Goal: Check status: Check status

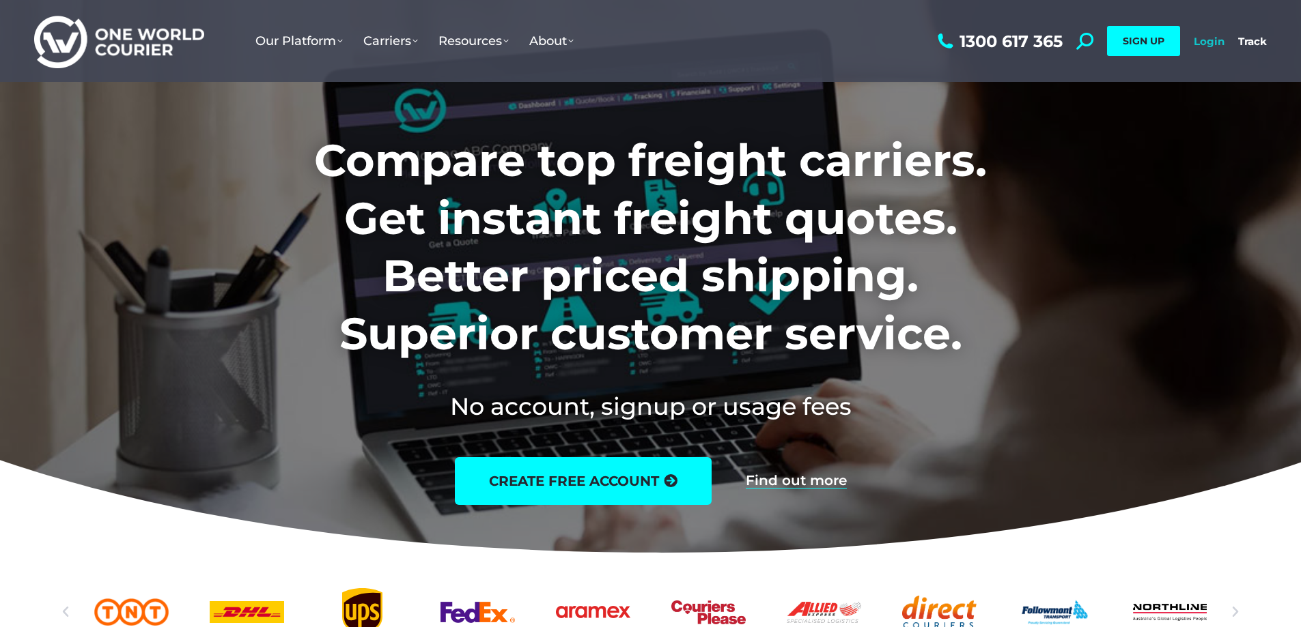
click at [1212, 40] on link "Login" at bounding box center [1208, 41] width 31 height 13
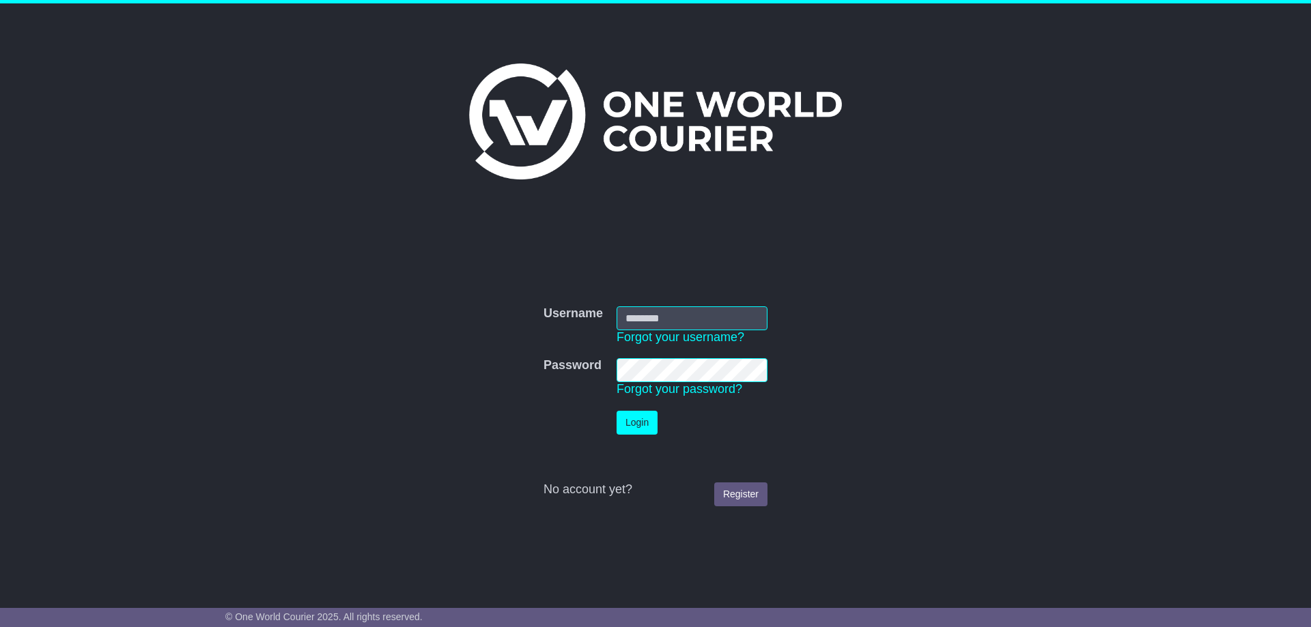
type input "**********"
click at [645, 425] on button "Login" at bounding box center [636, 423] width 41 height 24
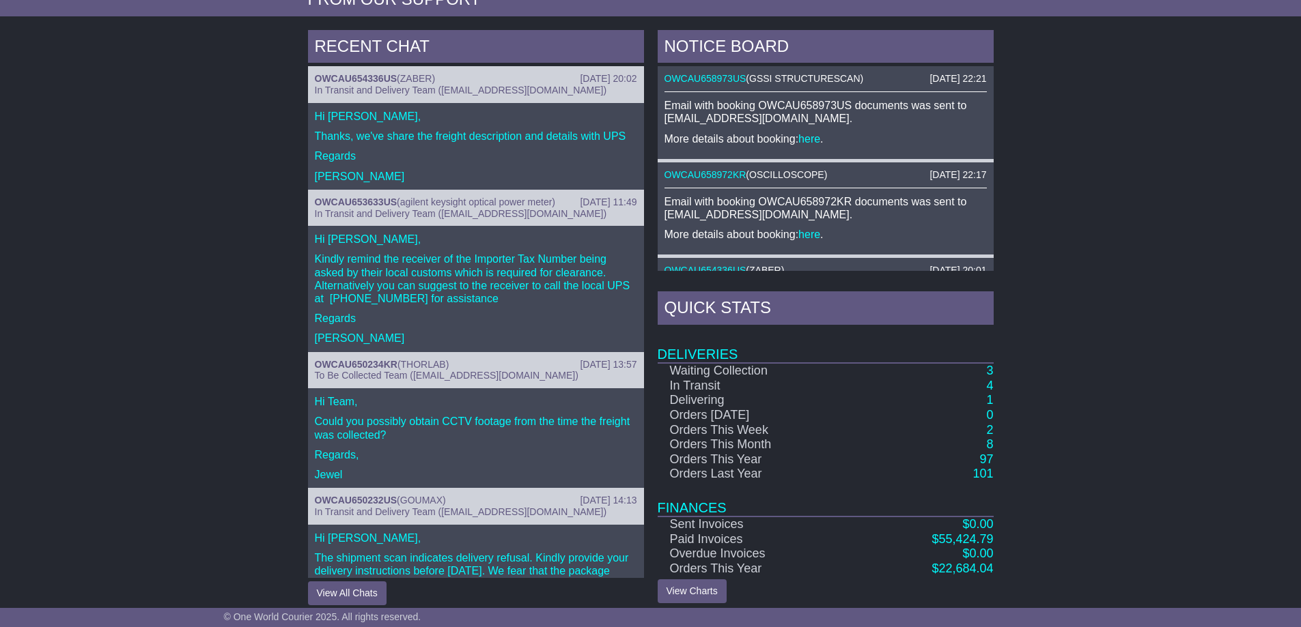
scroll to position [512, 0]
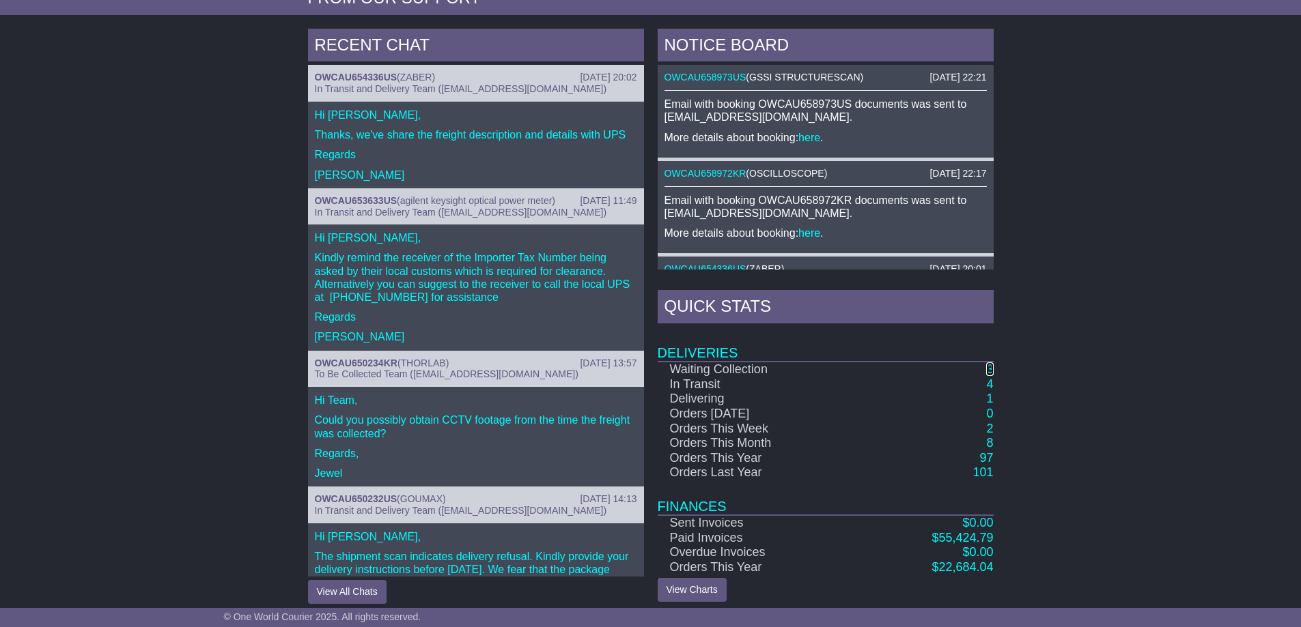
click at [991, 363] on link "3" at bounding box center [989, 370] width 7 height 14
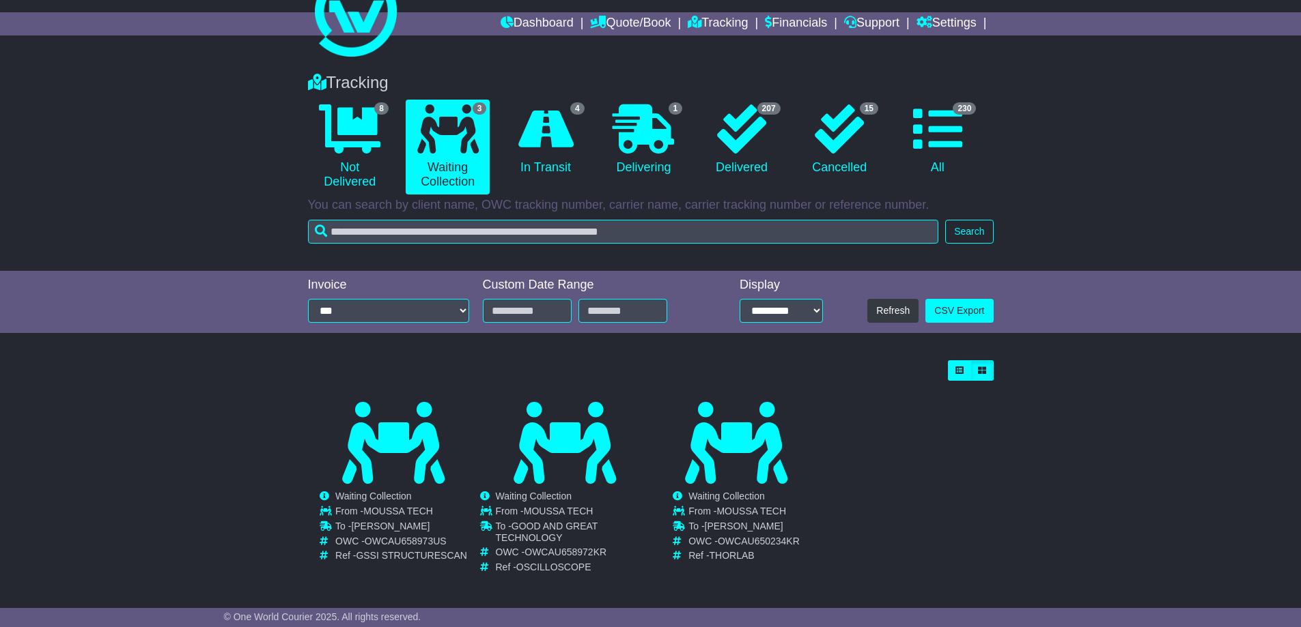
scroll to position [48, 0]
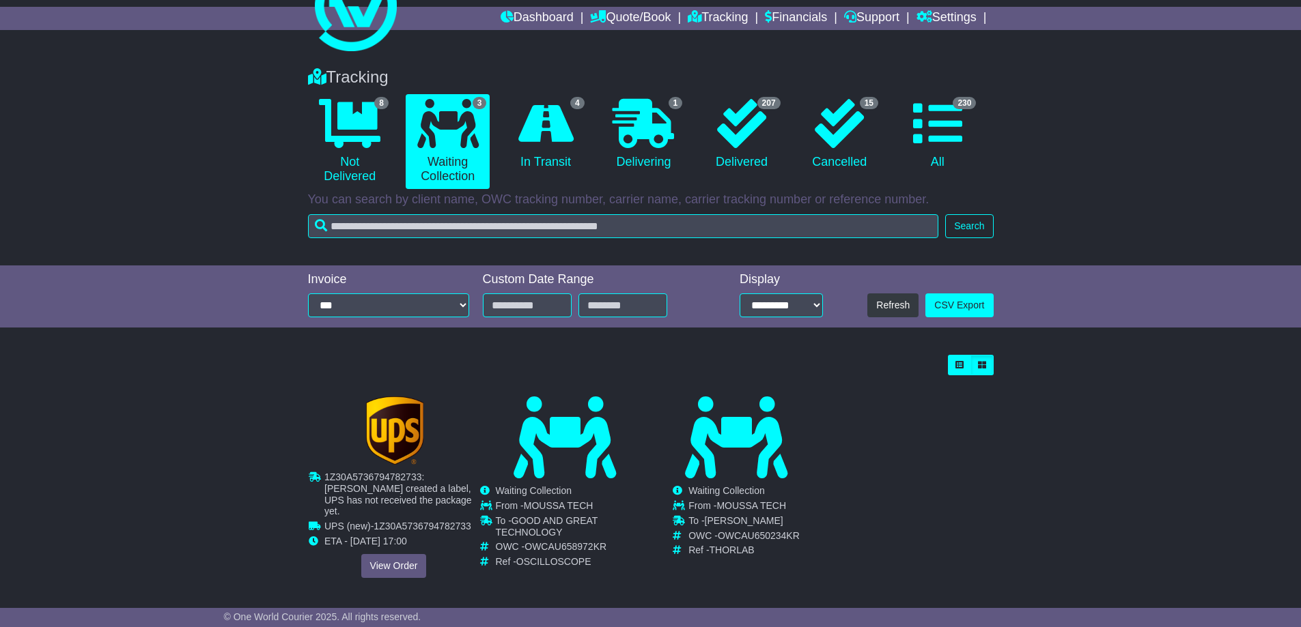
click at [393, 558] on div "Cancelled Waiting Collection In Transit ToBeCollected MOUSSA TECH To -" at bounding box center [394, 488] width 170 height 182
click at [399, 555] on link "View Order" at bounding box center [393, 567] width 66 height 24
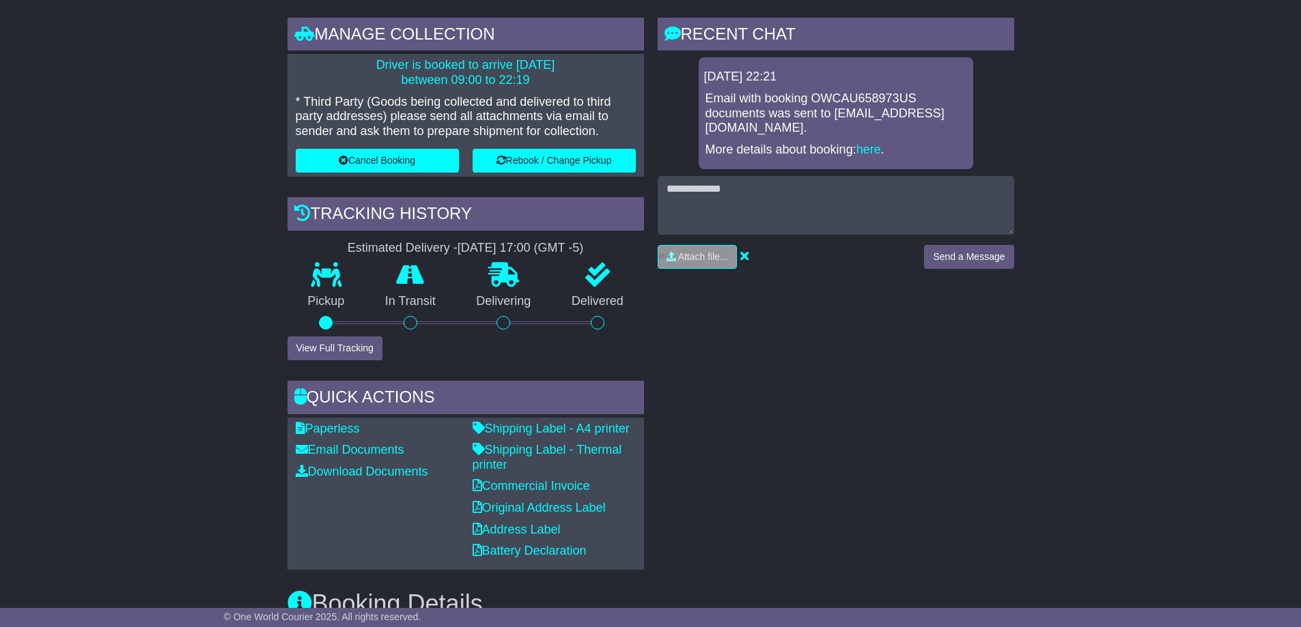
scroll to position [227, 0]
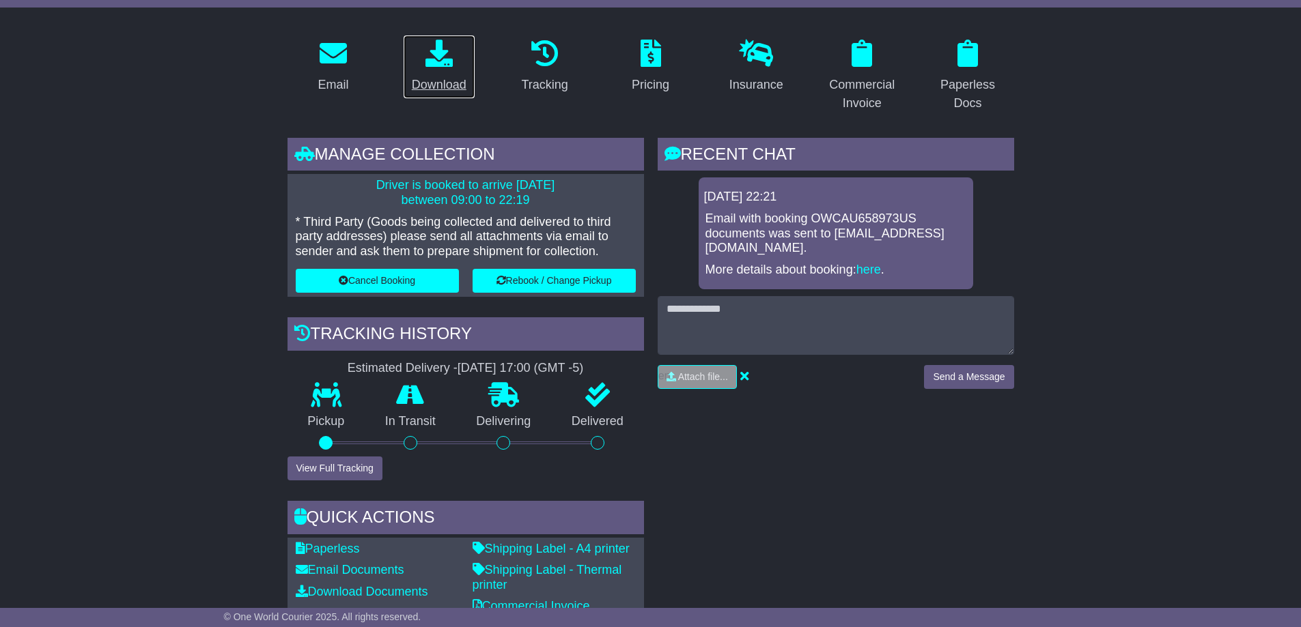
click at [438, 80] on div "Download" at bounding box center [439, 85] width 55 height 18
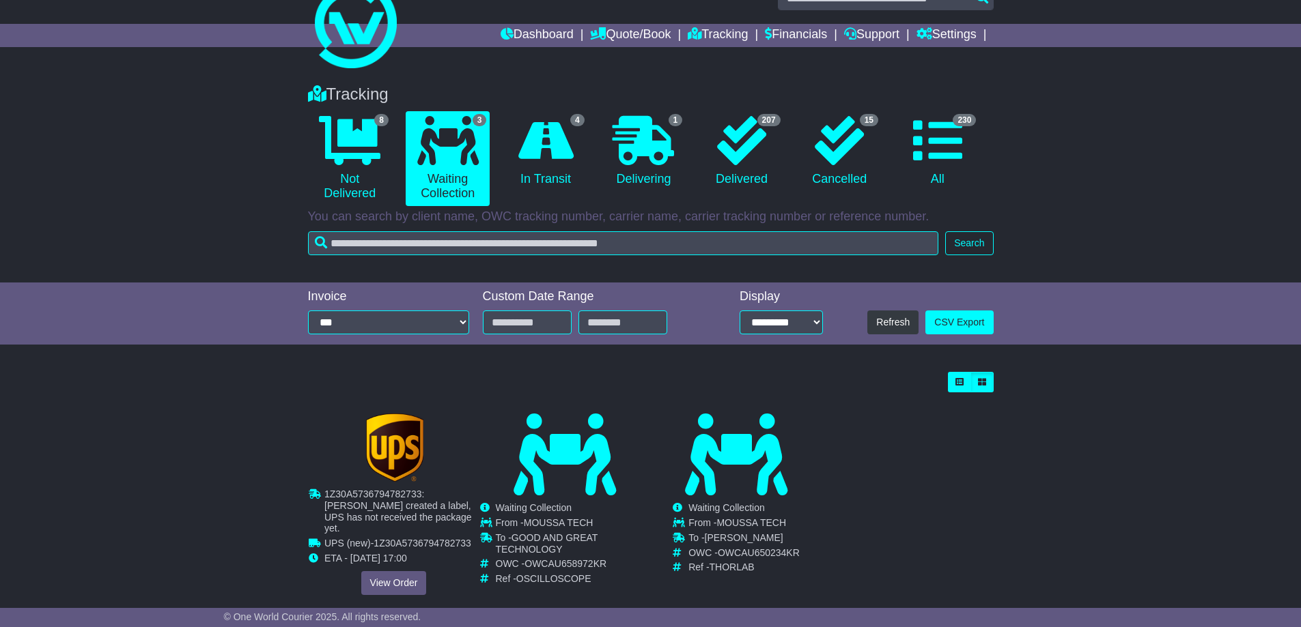
scroll to position [48, 0]
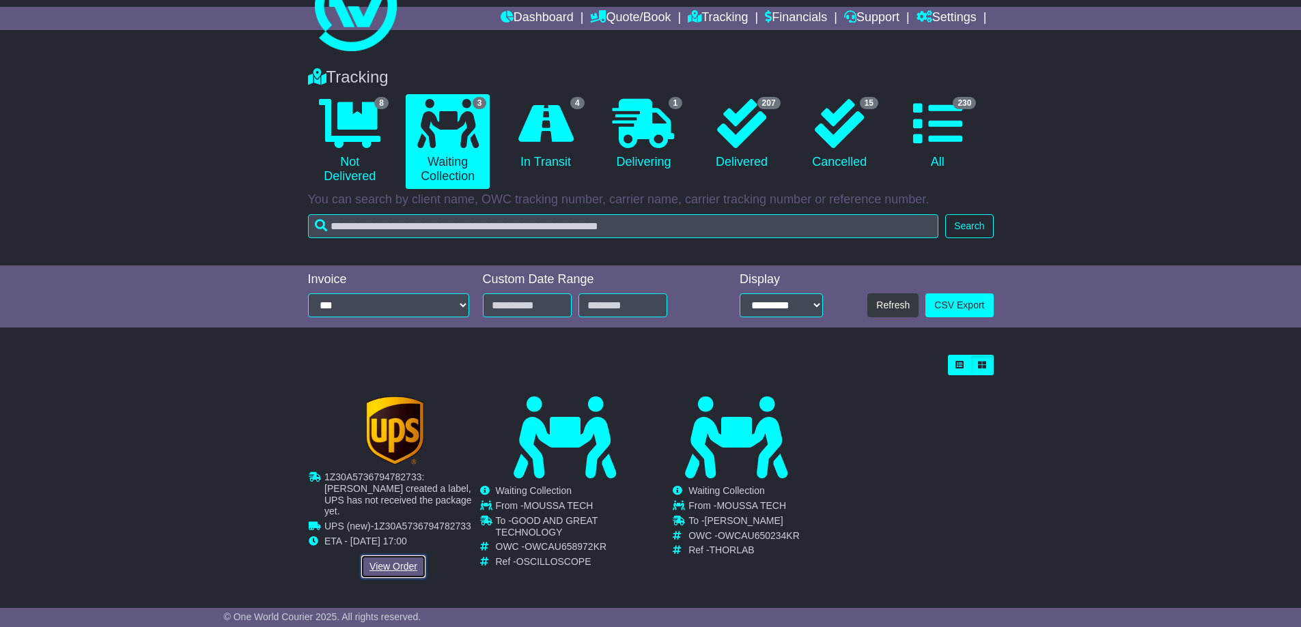
click at [403, 555] on link "View Order" at bounding box center [393, 567] width 66 height 24
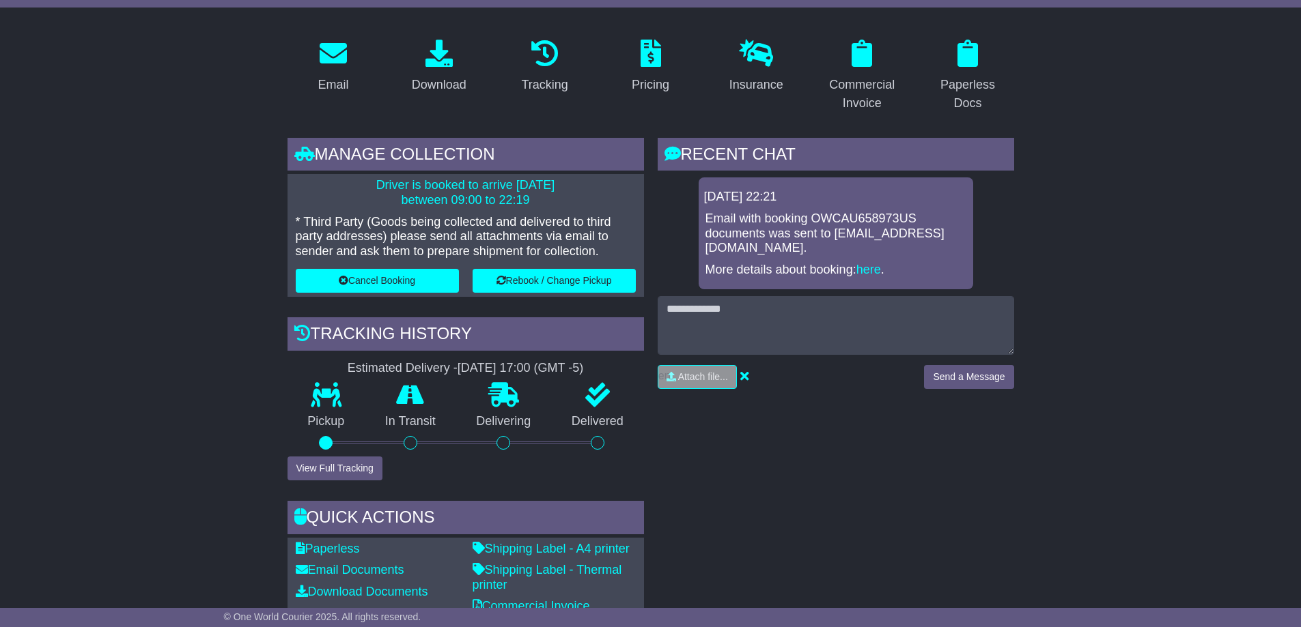
scroll to position [455, 0]
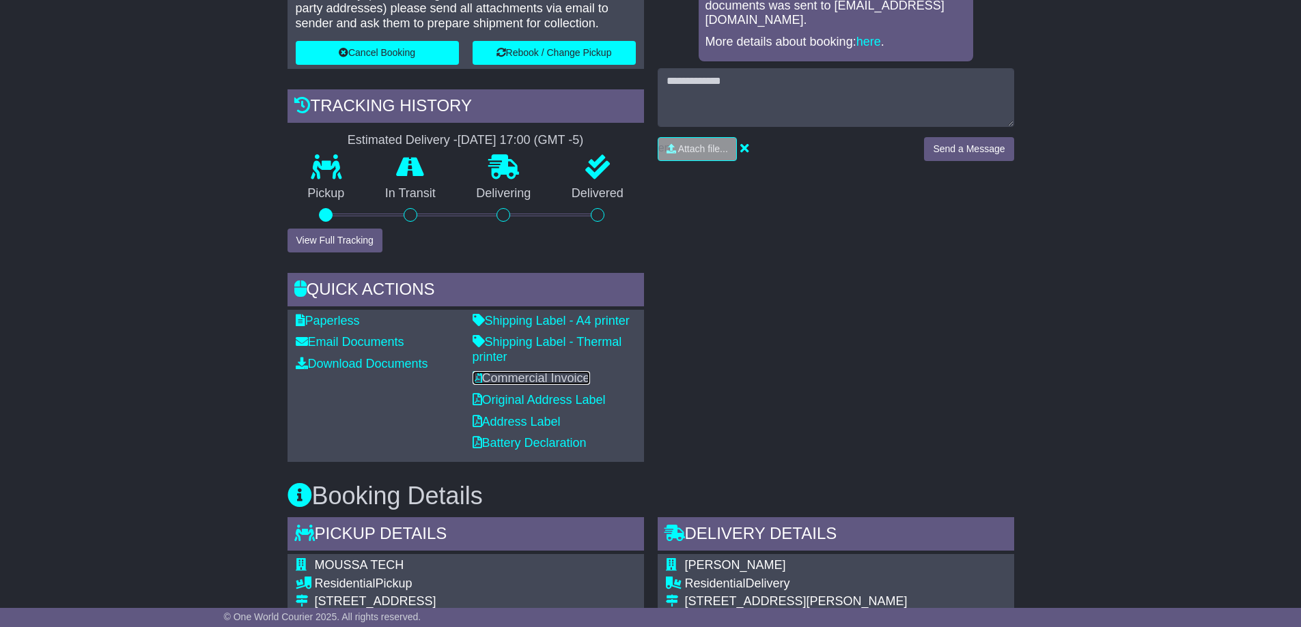
click at [523, 380] on link "Commercial Invoice" at bounding box center [530, 378] width 117 height 14
click at [776, 287] on div "RECENT CHAT Loading... No messages 14 Oct 2025 22:21 Email with booking OWCAU65…" at bounding box center [836, 186] width 370 height 552
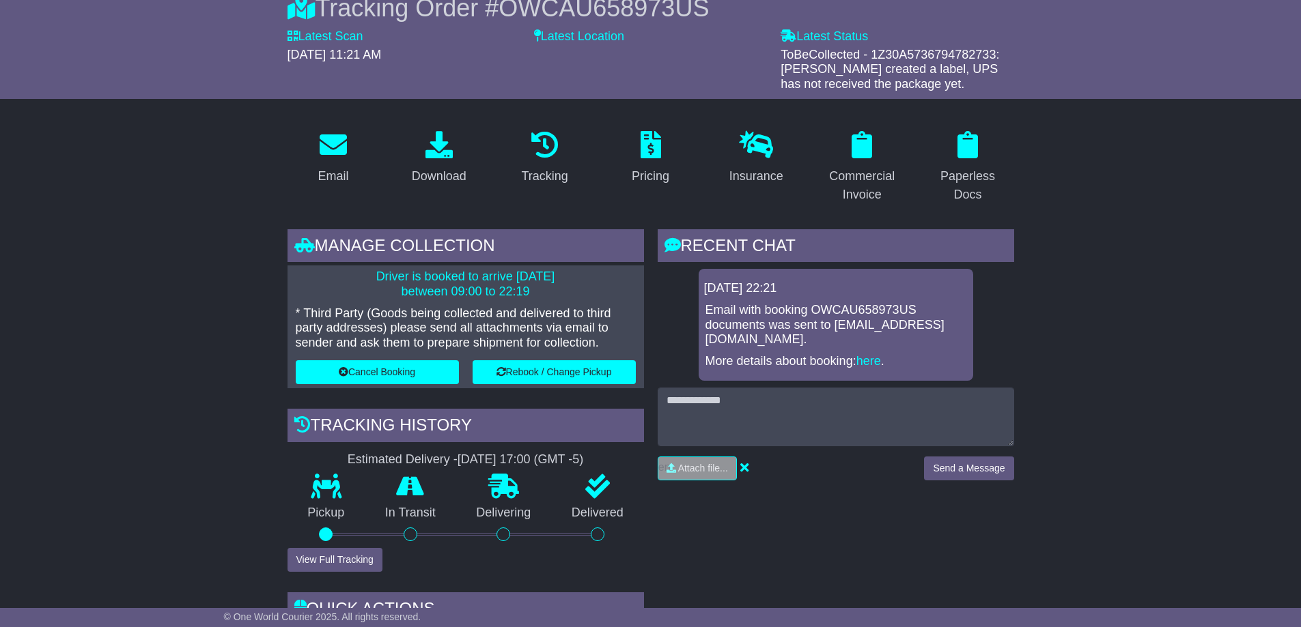
scroll to position [0, 0]
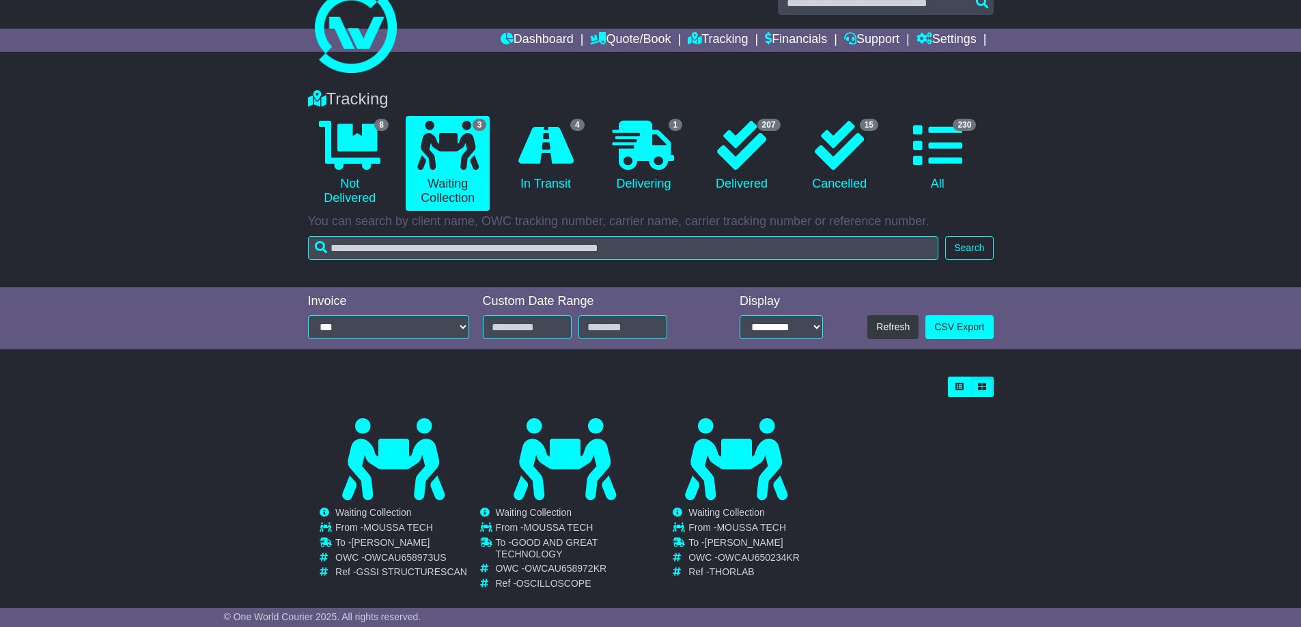
scroll to position [48, 0]
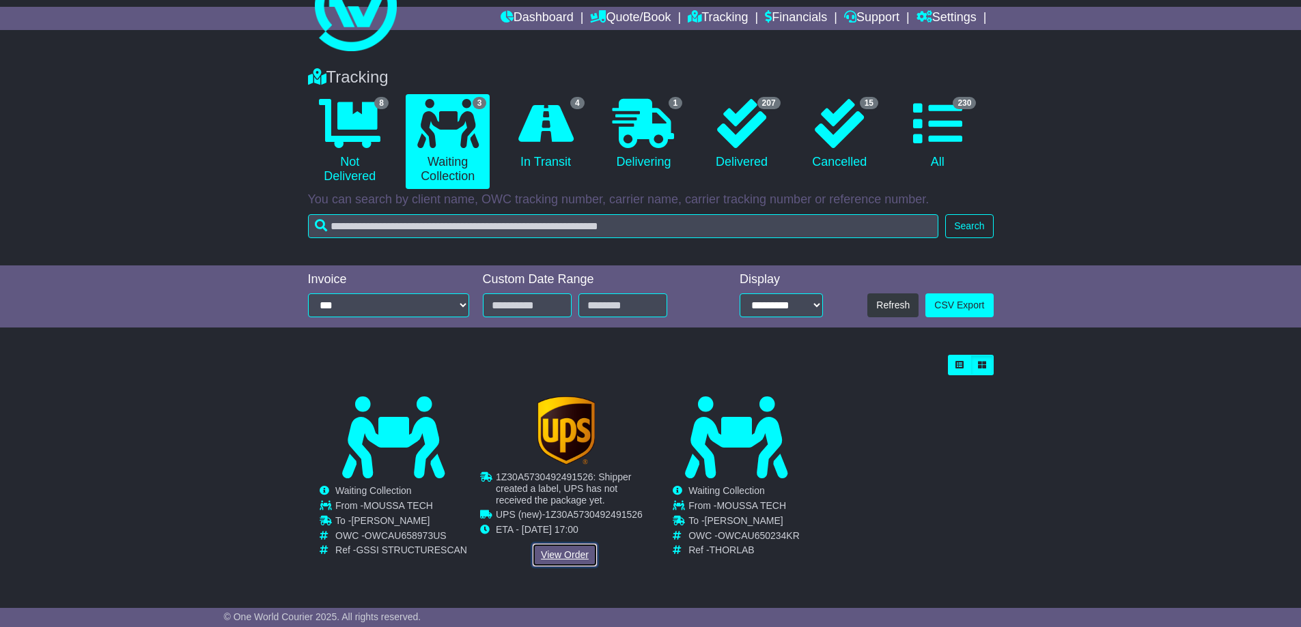
click at [564, 548] on link "View Order" at bounding box center [565, 555] width 66 height 24
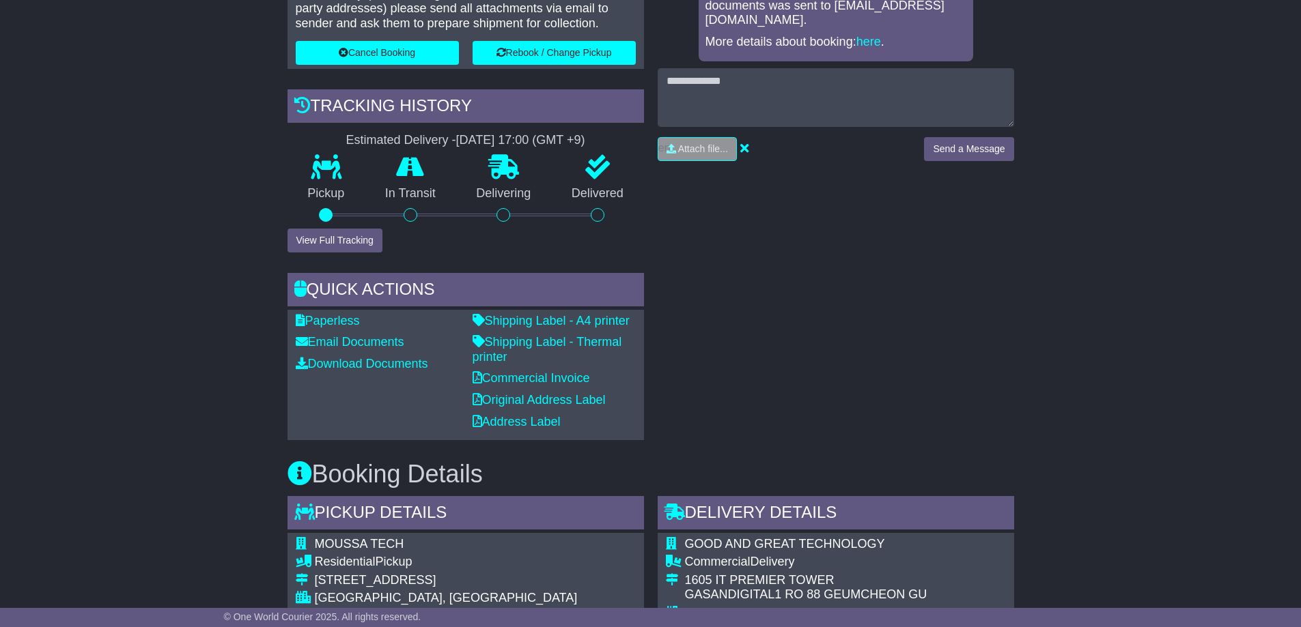
scroll to position [227, 0]
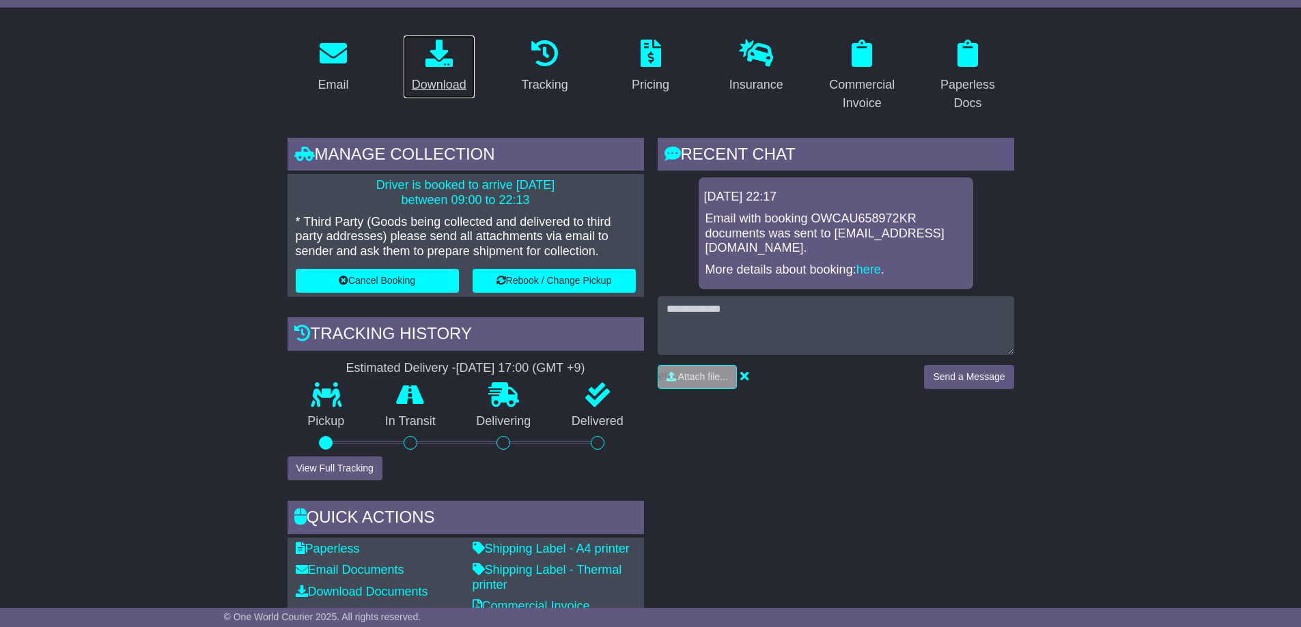
click at [442, 89] on div "Download" at bounding box center [439, 85] width 55 height 18
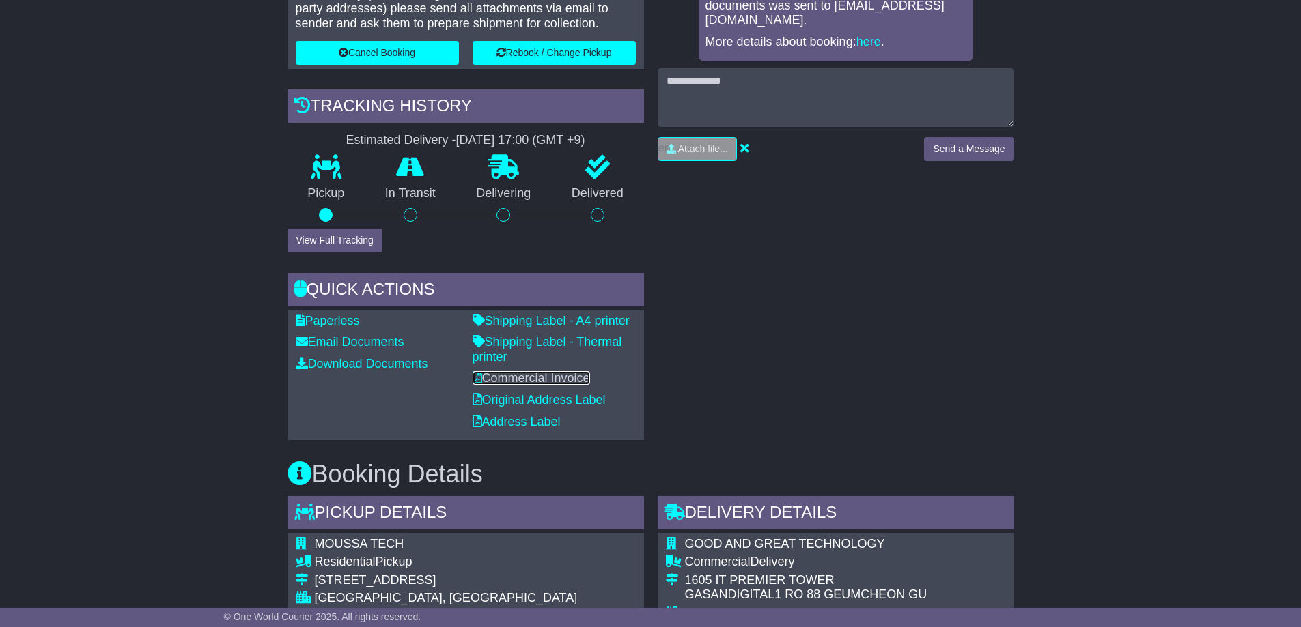
click at [524, 380] on link "Commercial Invoice" at bounding box center [530, 378] width 117 height 14
